Goal: Transaction & Acquisition: Purchase product/service

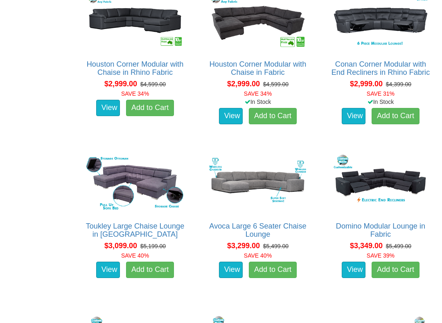
scroll to position [1134, 0]
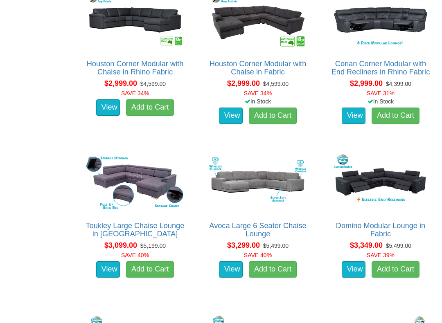
click at [401, 179] on img at bounding box center [380, 182] width 101 height 63
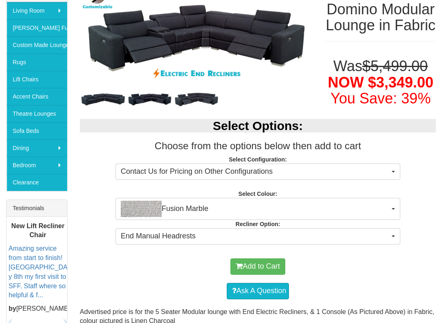
scroll to position [156, 0]
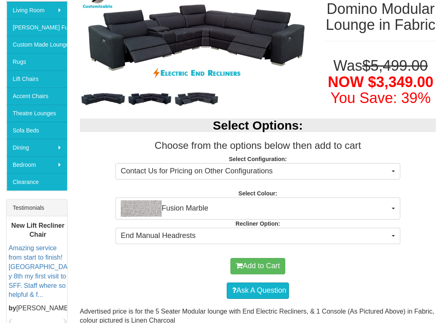
click at [319, 217] on span "Fusion Marble" at bounding box center [255, 208] width 269 height 16
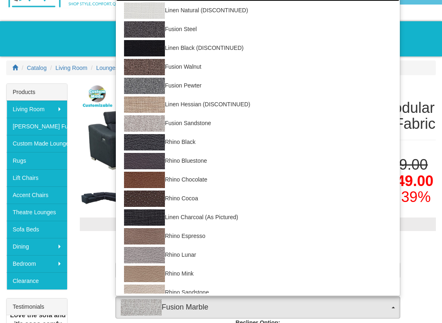
scroll to position [56, 0]
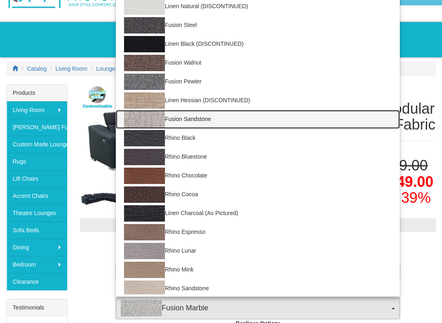
click at [153, 128] on img at bounding box center [144, 119] width 41 height 16
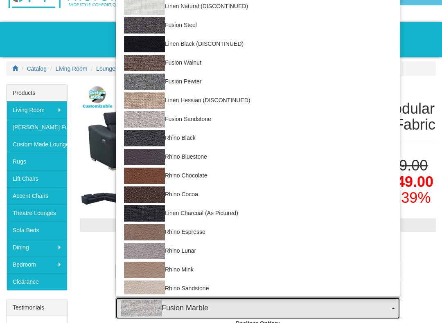
select select "1423"
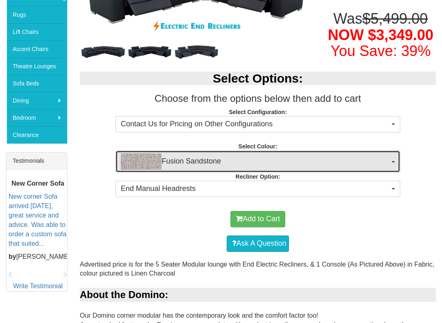
scroll to position [204, 0]
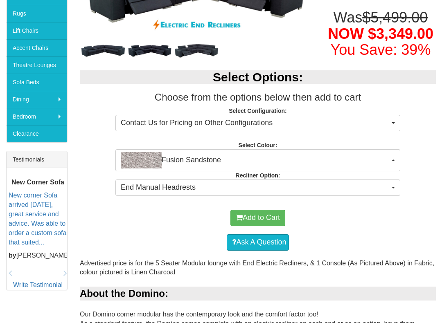
click at [345, 193] on span "End Manual Headrests" at bounding box center [255, 187] width 269 height 11
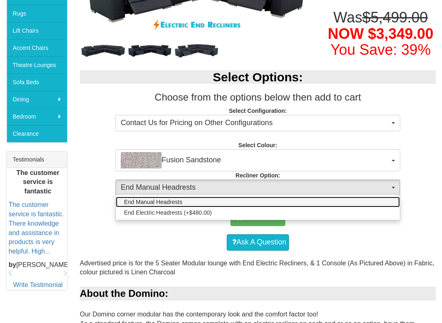
click at [317, 207] on link "End Manual Headrests" at bounding box center [258, 202] width 284 height 11
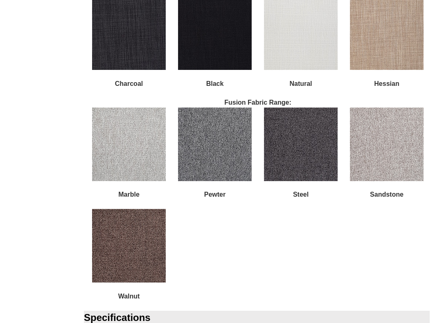
scroll to position [1654, 0]
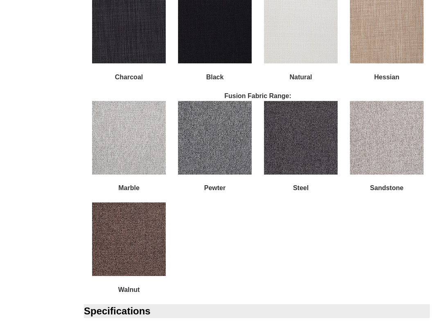
click at [388, 155] on img at bounding box center [387, 138] width 74 height 74
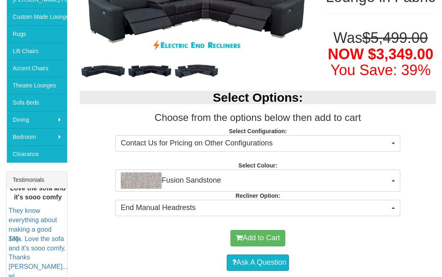
scroll to position [181, 0]
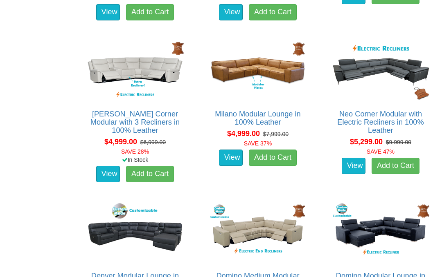
scroll to position [2056, 0]
click at [274, 64] on img at bounding box center [257, 71] width 101 height 63
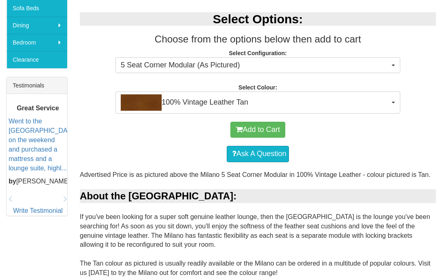
scroll to position [275, 0]
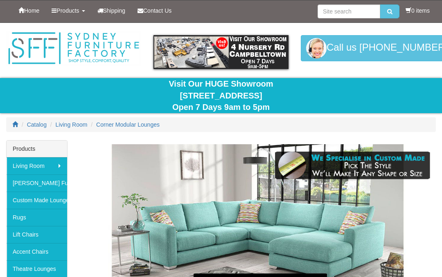
scroll to position [2056, 0]
